Goal: Task Accomplishment & Management: Manage account settings

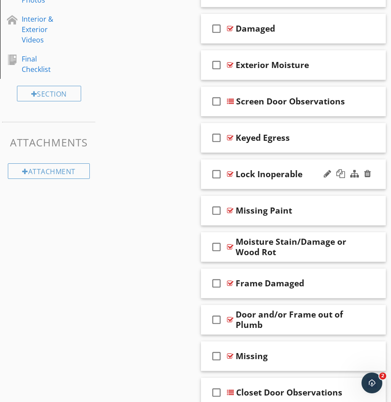
scroll to position [557, 0]
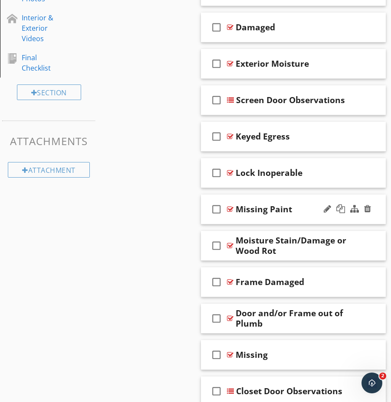
click at [322, 219] on div at bounding box center [347, 209] width 51 height 21
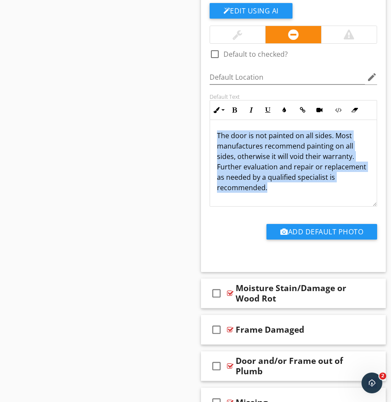
scroll to position [0, 0]
drag, startPoint x: 215, startPoint y: 134, endPoint x: 328, endPoint y: 205, distance: 133.5
click at [328, 205] on div "The door is not painted on all sides. Most manufactures recommend painting on a…" at bounding box center [293, 163] width 167 height 87
copy p "The door is not painted on all sides. Most manufactures recommend painting on a…"
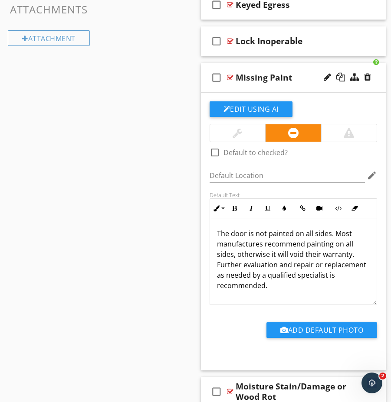
click at [302, 69] on div "check_box_outline_blank Missing Paint" at bounding box center [293, 78] width 185 height 30
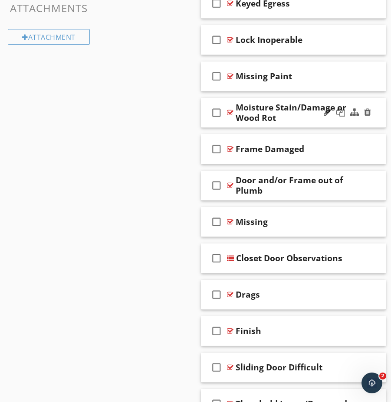
click at [317, 123] on div "check_box_outline_blank Moisture Stain/Damage or Wood Rot" at bounding box center [293, 113] width 185 height 30
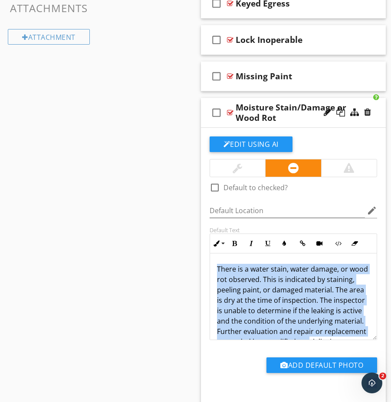
scroll to position [28, 0]
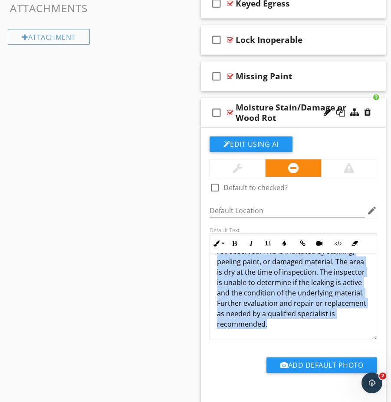
drag, startPoint x: 216, startPoint y: 268, endPoint x: 333, endPoint y: 334, distance: 134.5
click at [347, 345] on div "check_box_outline_blank Default to checked? Default Location edit Default Text …" at bounding box center [293, 263] width 178 height 252
copy p "There is a water stain, water damage, or wood rot observed. This is indicated b…"
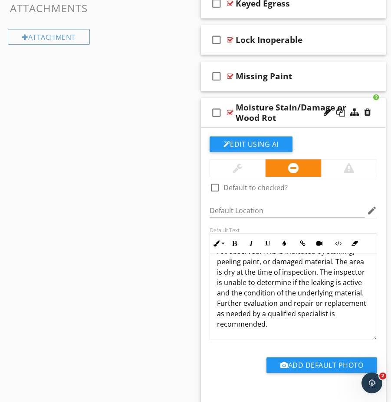
click at [305, 121] on div "Moisture Stain/Damage or Wood Rot" at bounding box center [298, 112] width 126 height 21
click at [358, 100] on div "check_box_outline_blank Moisture Stain/Damage or Wood Rot" at bounding box center [293, 113] width 185 height 30
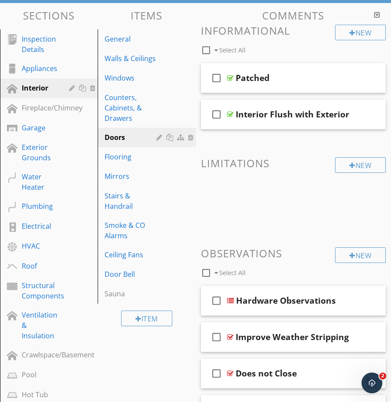
scroll to position [99, 0]
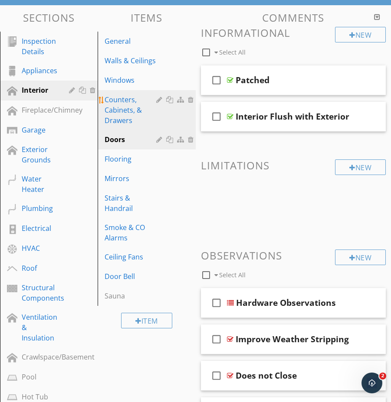
click at [124, 108] on div "Counters, Cabinets, & Drawers" at bounding box center [131, 110] width 54 height 31
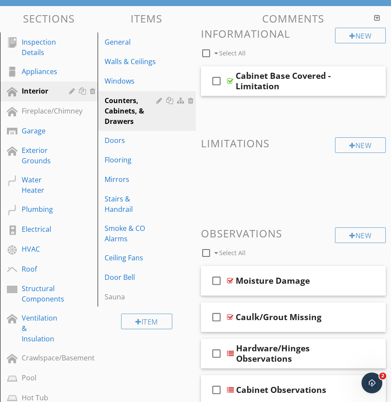
scroll to position [98, 0]
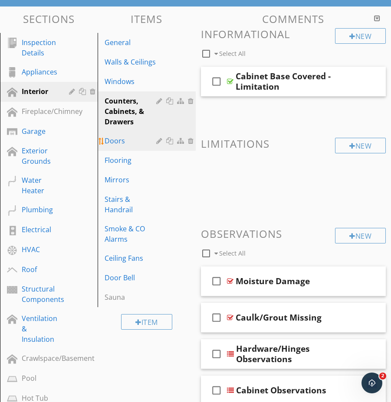
click at [127, 143] on div "Doors" at bounding box center [131, 141] width 54 height 10
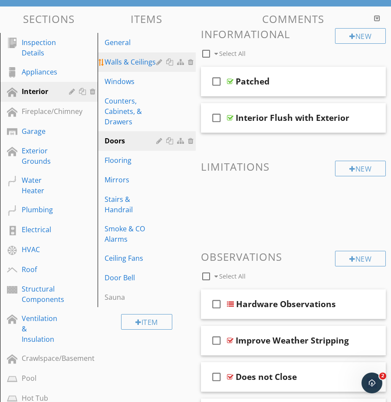
click at [121, 62] on div "Walls & Ceilings" at bounding box center [131, 62] width 54 height 10
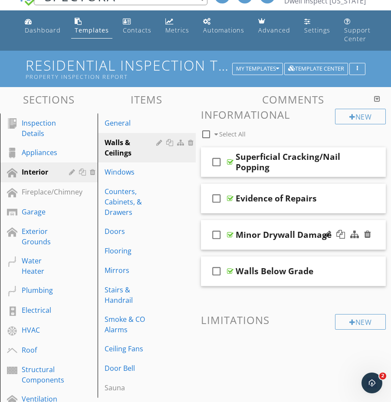
scroll to position [12, 0]
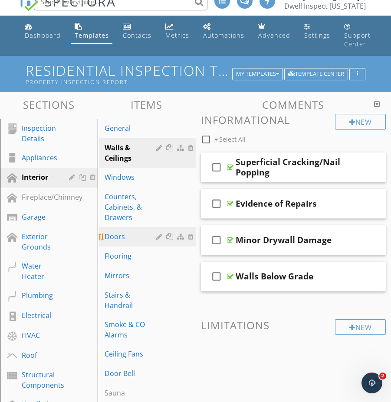
click at [131, 235] on div "Doors" at bounding box center [131, 237] width 54 height 10
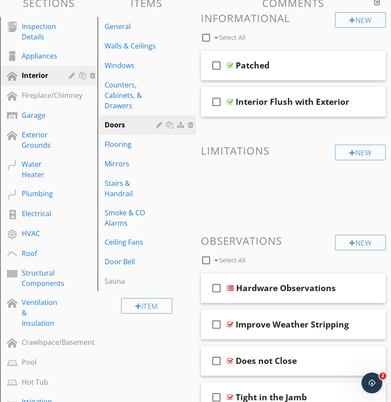
scroll to position [0, 0]
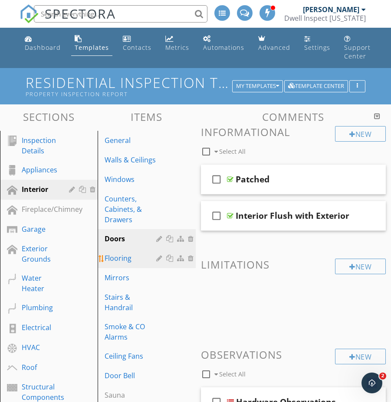
click at [116, 260] on div "Flooring" at bounding box center [131, 258] width 54 height 10
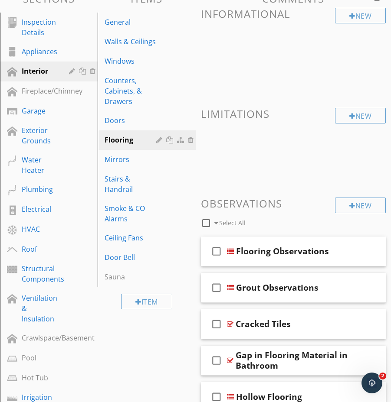
scroll to position [117, 0]
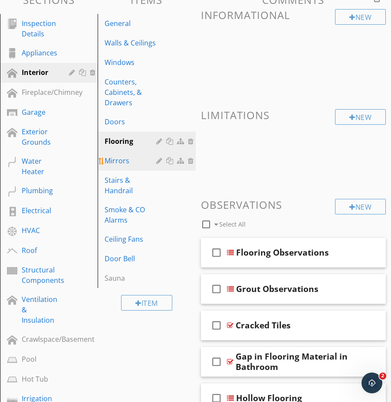
click at [118, 160] on div "Mirrors" at bounding box center [131, 161] width 54 height 10
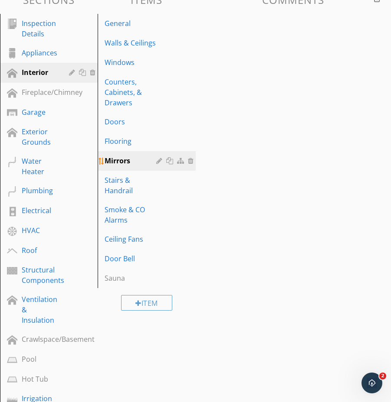
scroll to position [118, 0]
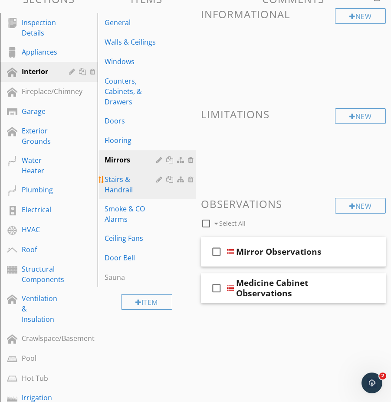
click at [120, 183] on div "Stairs & Handrail" at bounding box center [131, 184] width 54 height 21
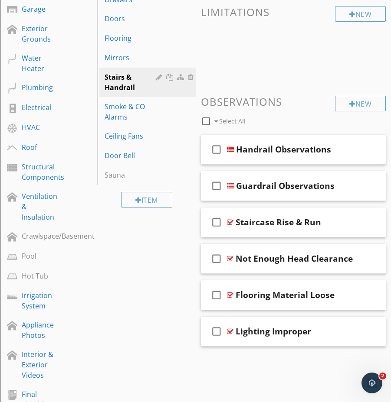
scroll to position [219, 0]
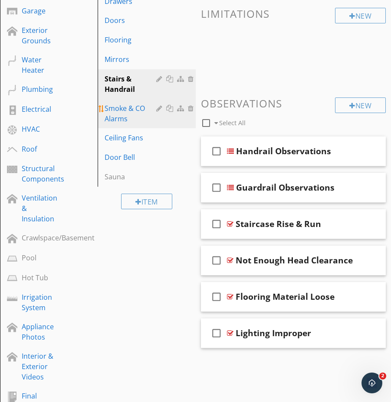
click at [113, 114] on div "Smoke & CO Alarms" at bounding box center [131, 113] width 54 height 21
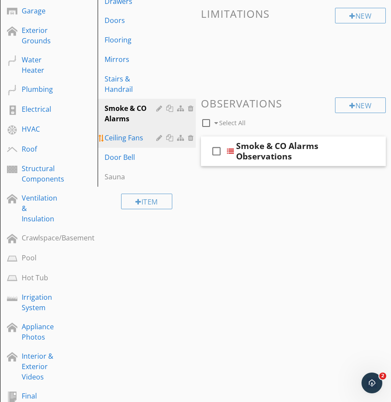
click at [117, 142] on div "Ceiling Fans" at bounding box center [131, 138] width 54 height 10
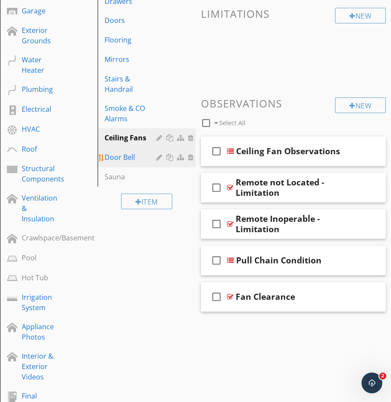
click at [127, 160] on div "Door Bell" at bounding box center [131, 157] width 54 height 10
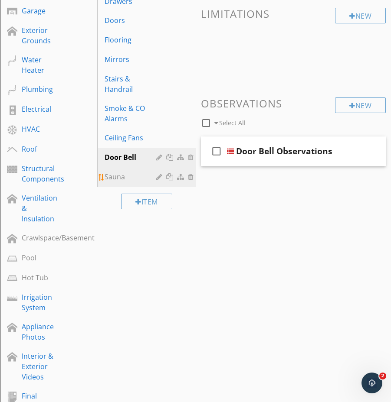
click at [110, 179] on div "Sauna" at bounding box center [131, 177] width 54 height 10
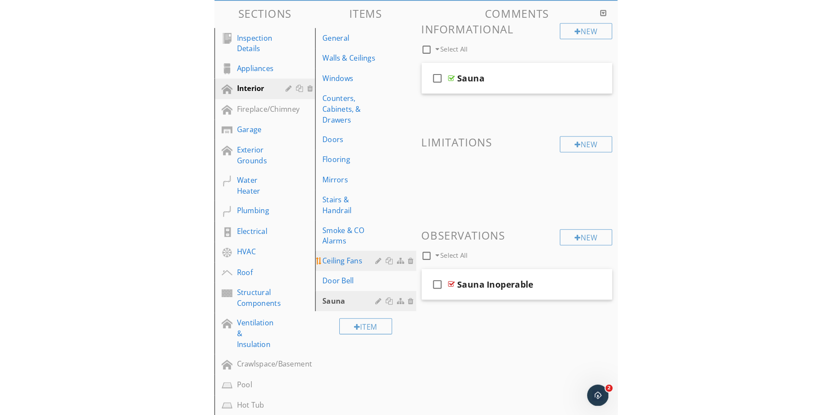
scroll to position [103, 0]
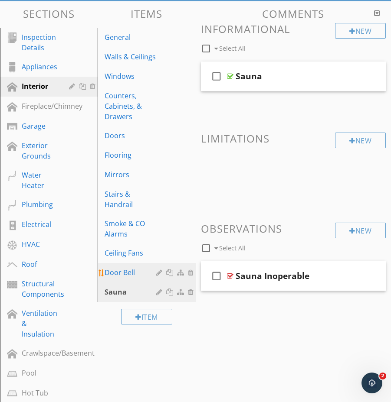
click at [142, 274] on div "Door Bell" at bounding box center [131, 273] width 54 height 10
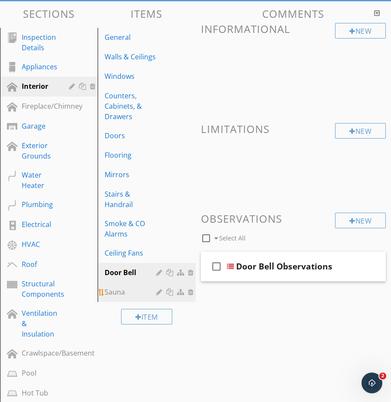
click at [135, 296] on div "Sauna" at bounding box center [131, 292] width 54 height 10
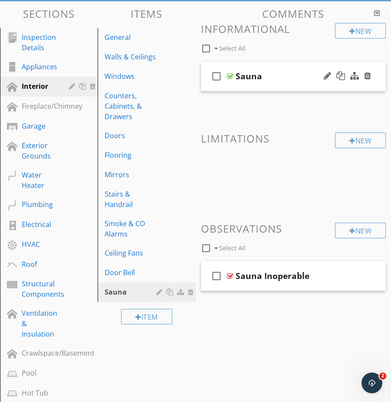
click at [315, 86] on div "check_box_outline_blank Sauna" at bounding box center [293, 77] width 185 height 30
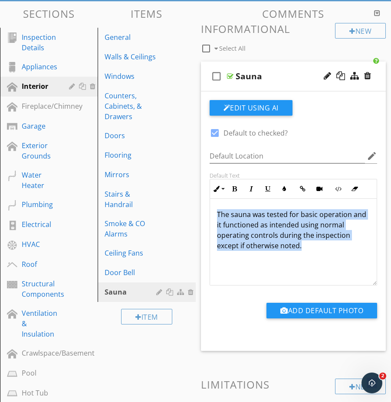
drag, startPoint x: 215, startPoint y: 213, endPoint x: 330, endPoint y: 245, distance: 119.2
click at [343, 249] on div "The sauna was tested for basic operation and it functioned as intended using no…" at bounding box center [293, 242] width 167 height 87
copy p "The sauna was tested for basic operation and it functioned as intended using no…"
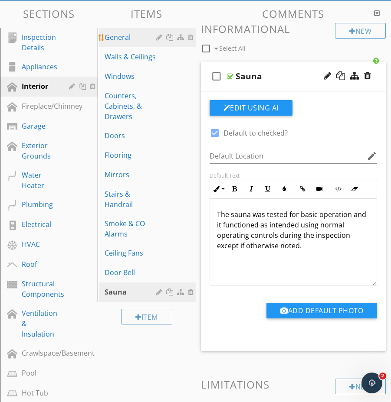
click at [121, 37] on div "General" at bounding box center [131, 37] width 54 height 10
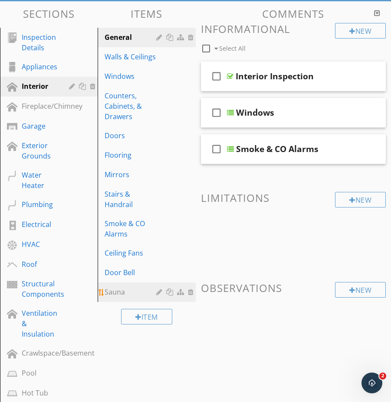
click at [117, 292] on div "Sauna" at bounding box center [131, 292] width 54 height 10
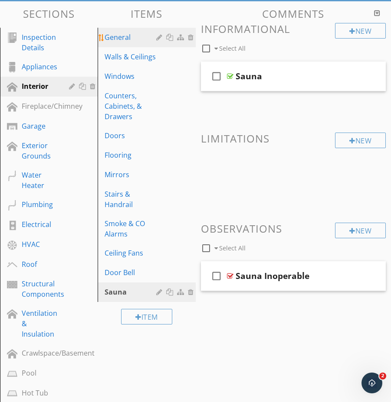
click at [130, 41] on div "General" at bounding box center [131, 37] width 54 height 10
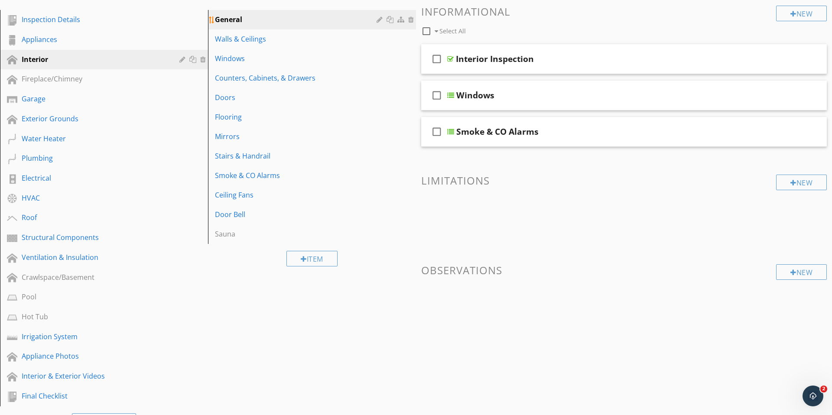
scroll to position [0, 0]
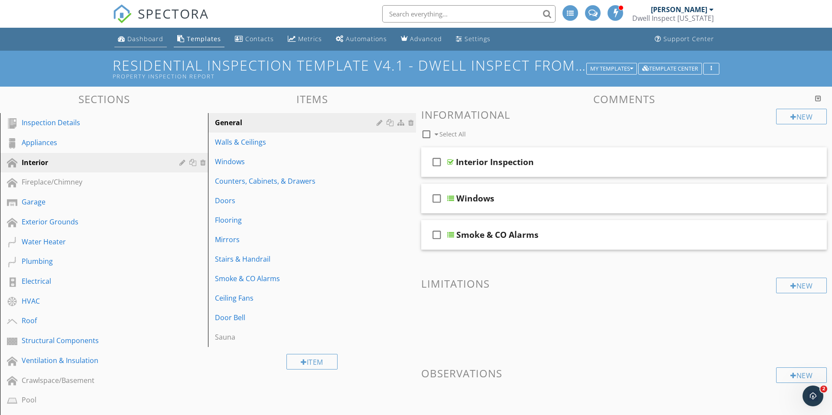
click at [141, 38] on div "Dashboard" at bounding box center [145, 39] width 36 height 8
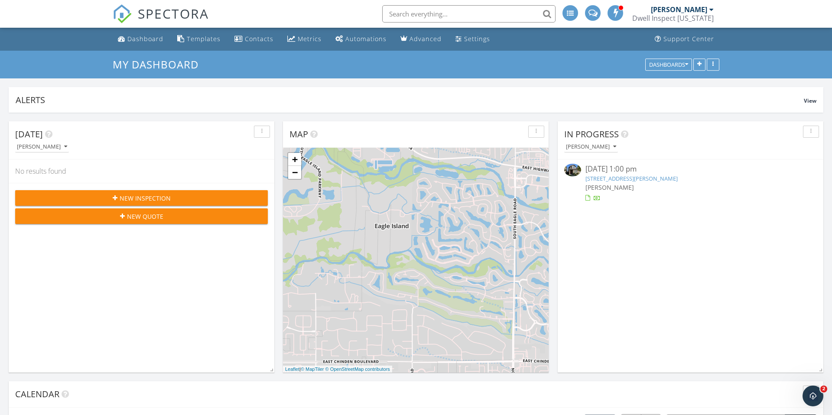
click at [430, 12] on input "text" at bounding box center [468, 13] width 173 height 17
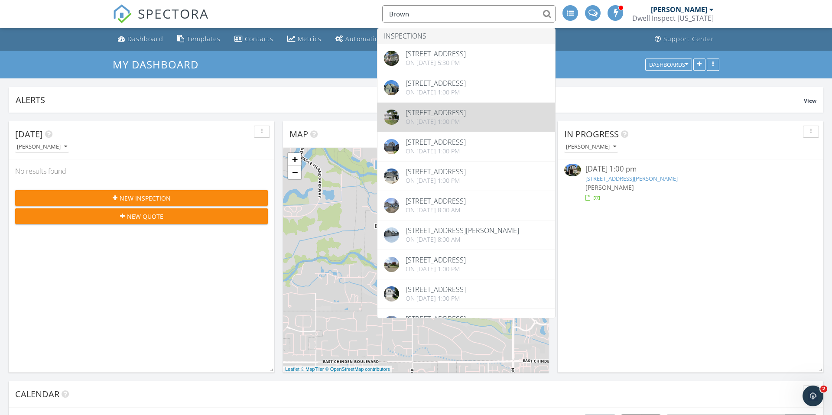
type input "Brown"
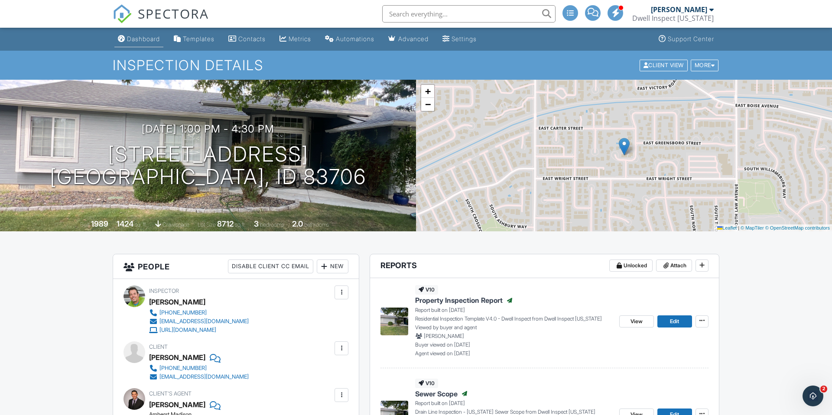
click at [137, 39] on div "Dashboard" at bounding box center [143, 38] width 33 height 7
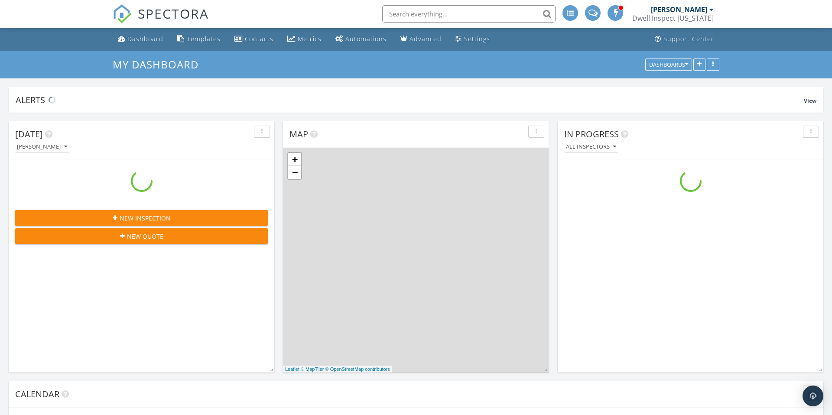
click at [423, 12] on input "text" at bounding box center [468, 13] width 173 height 17
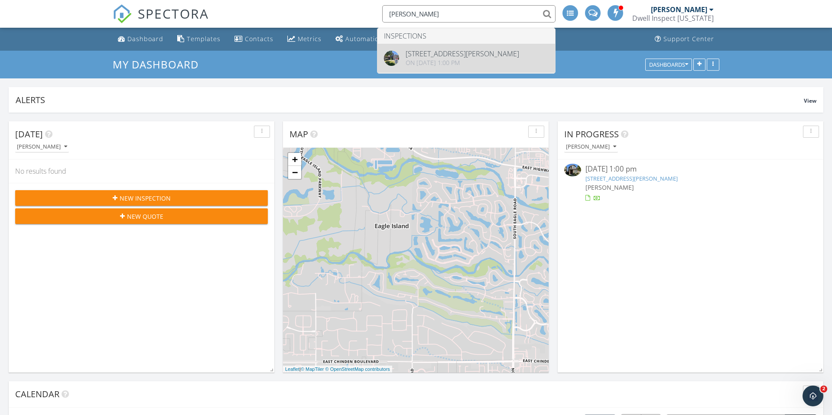
type input "apgar"
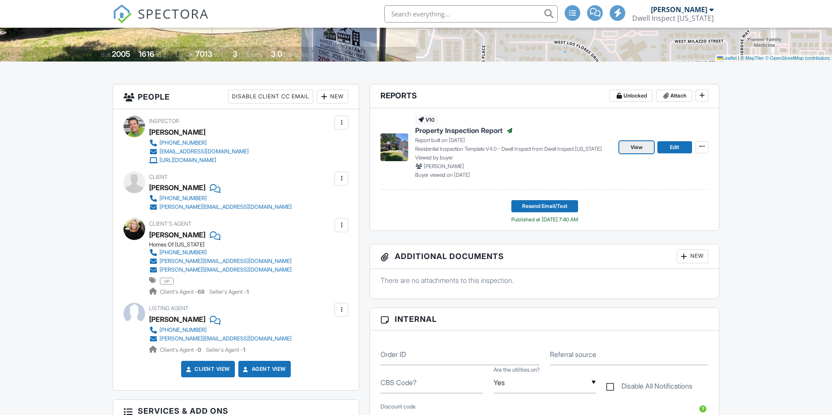
click at [636, 148] on span "View" at bounding box center [637, 147] width 12 height 9
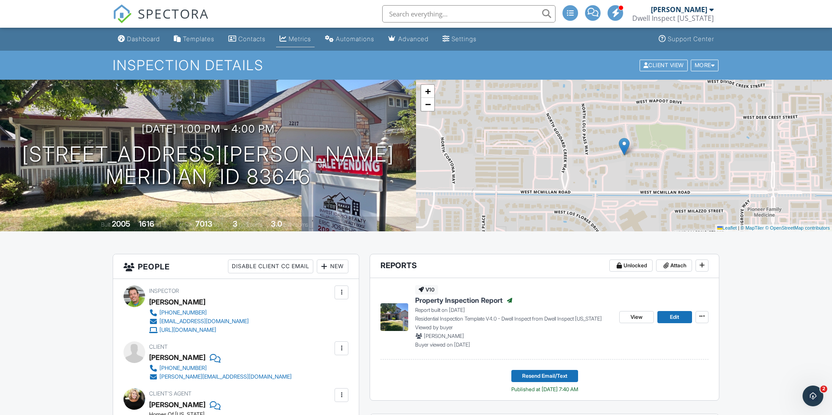
click at [308, 39] on div "Metrics" at bounding box center [300, 38] width 23 height 7
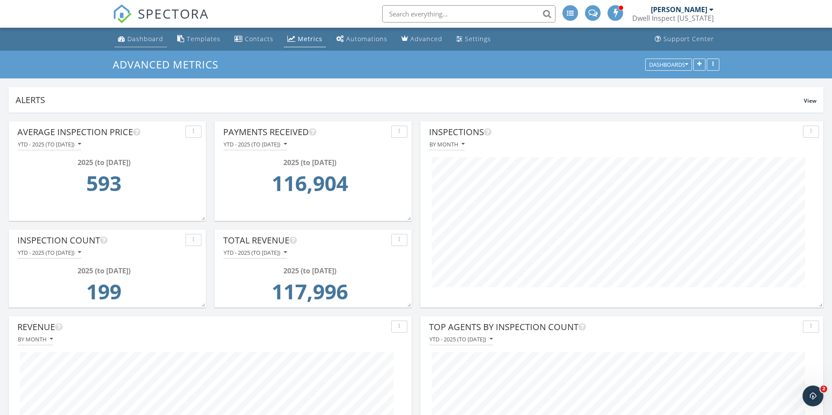
click at [146, 38] on div "Dashboard" at bounding box center [145, 39] width 36 height 8
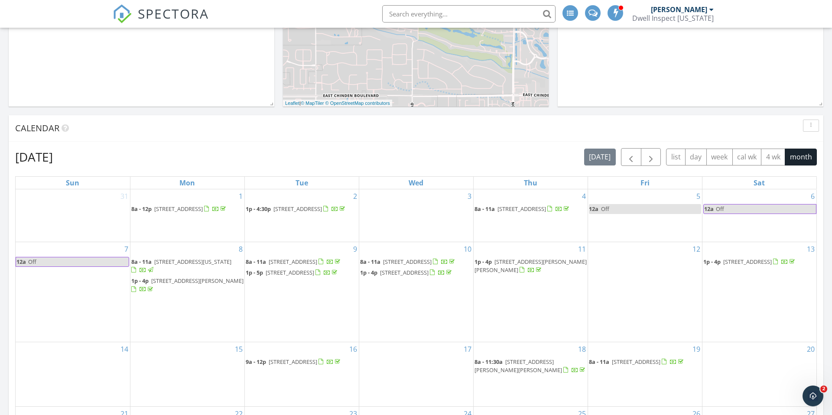
scroll to position [264, 0]
click at [629, 161] on span "button" at bounding box center [631, 159] width 10 height 10
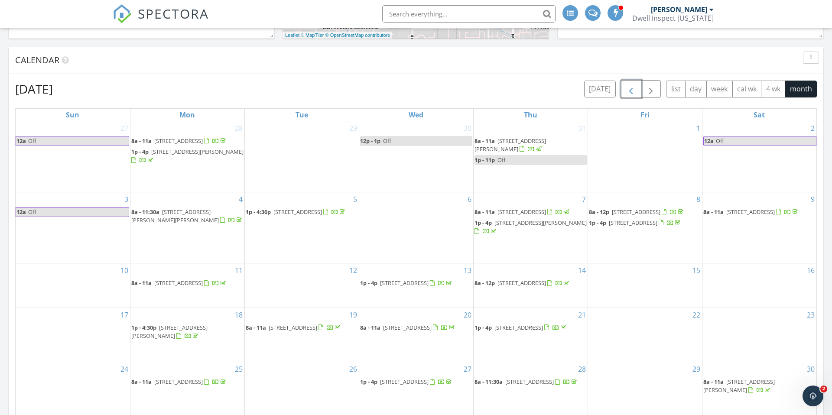
scroll to position [255, 0]
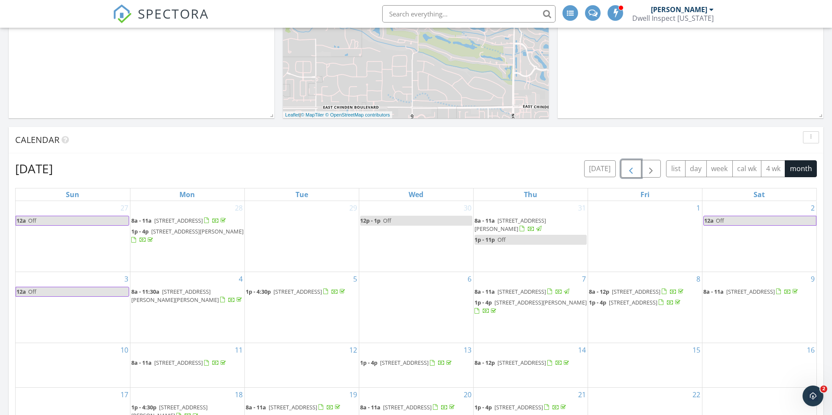
click at [630, 173] on span "button" at bounding box center [631, 169] width 10 height 10
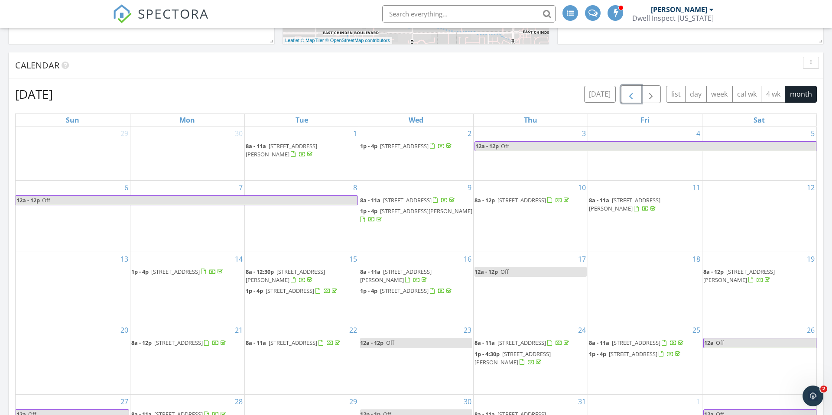
scroll to position [329, 0]
click at [628, 94] on span "button" at bounding box center [631, 95] width 10 height 10
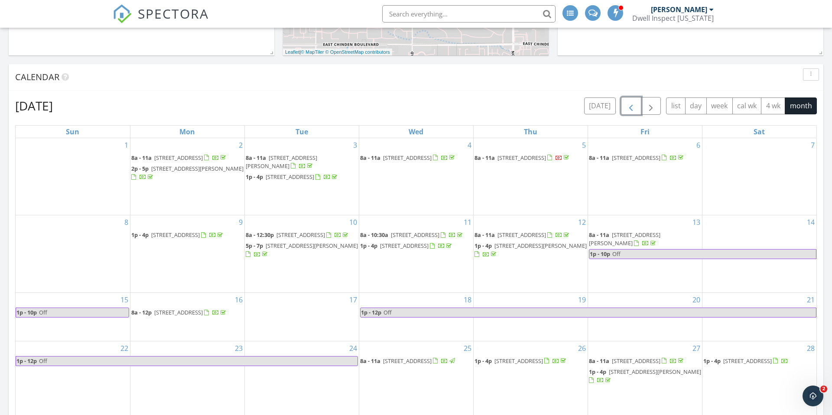
click at [630, 107] on span "button" at bounding box center [631, 106] width 10 height 10
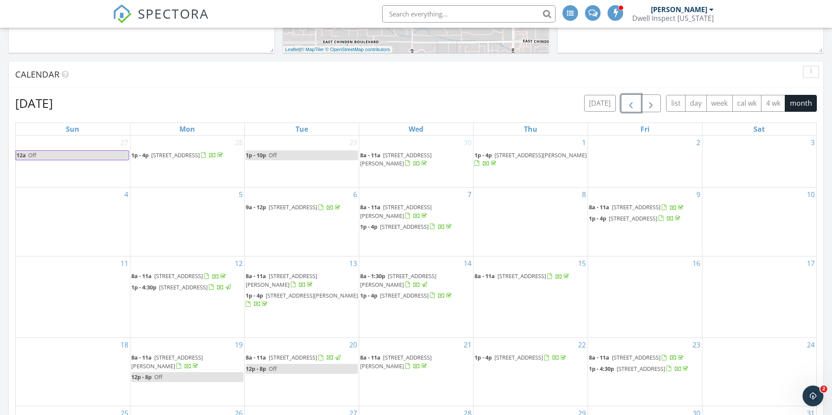
click at [630, 107] on span "button" at bounding box center [631, 103] width 10 height 10
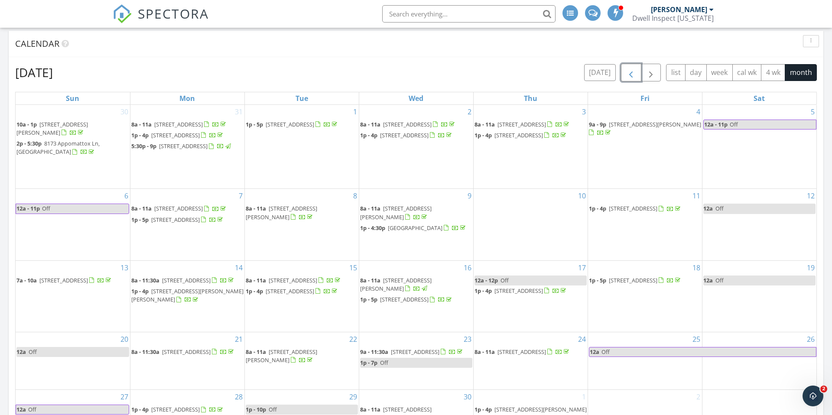
scroll to position [350, 0]
click at [634, 75] on span "button" at bounding box center [631, 73] width 10 height 10
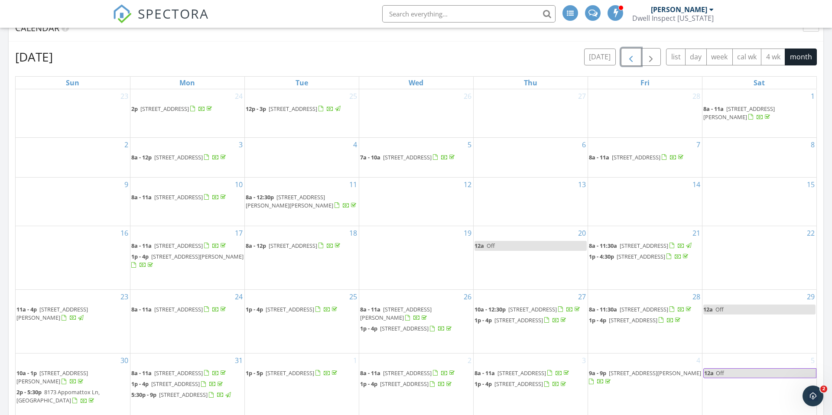
scroll to position [361, 0]
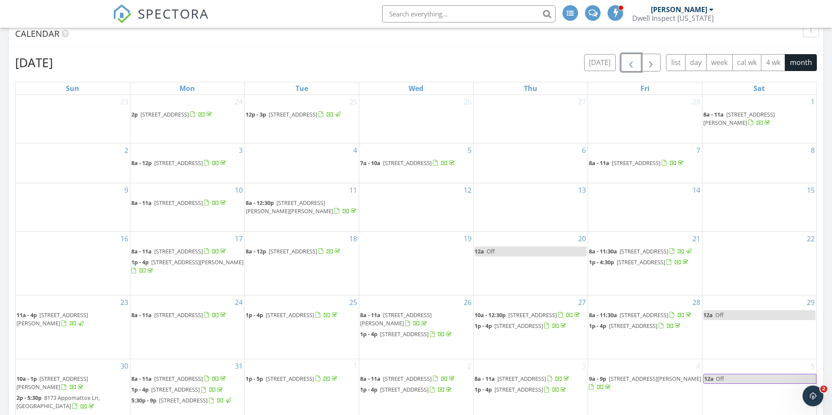
click at [632, 66] on span "button" at bounding box center [631, 63] width 10 height 10
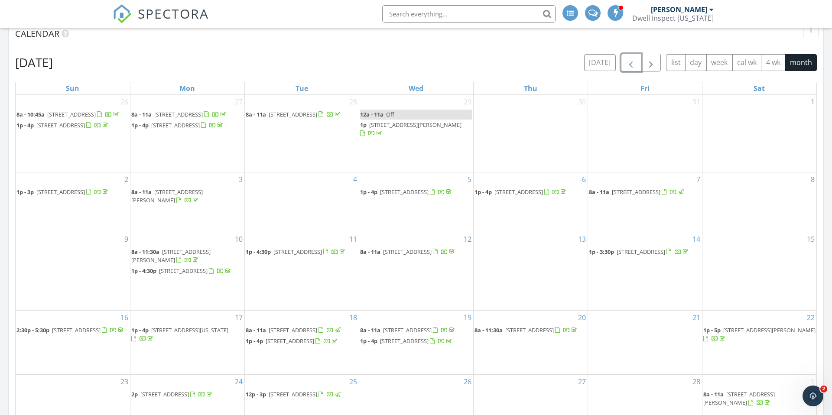
click at [632, 66] on span "button" at bounding box center [631, 63] width 10 height 10
